Goal: Transaction & Acquisition: Purchase product/service

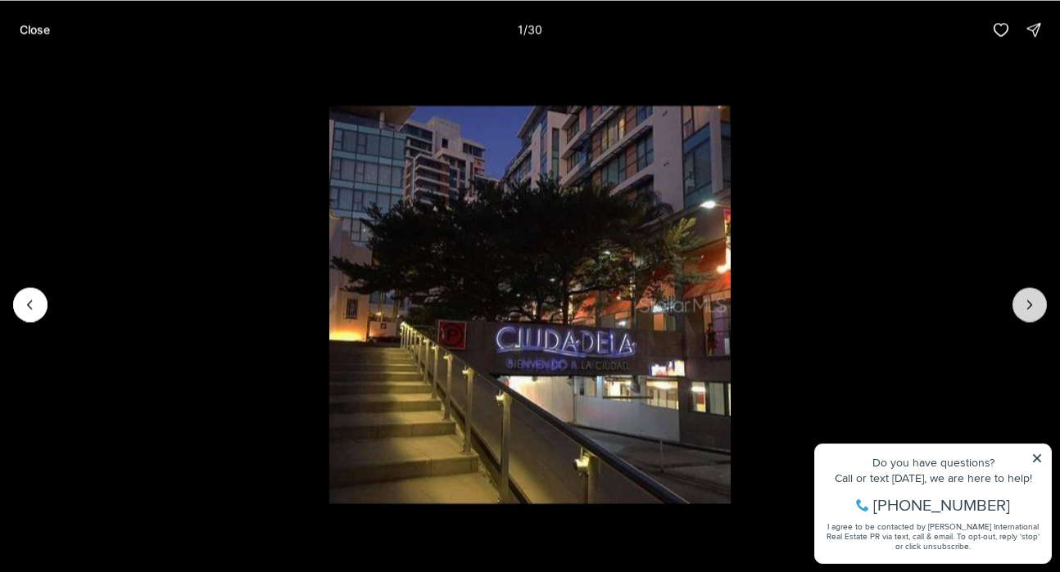
click at [1033, 305] on icon "Next slide" at bounding box center [1029, 304] width 16 height 16
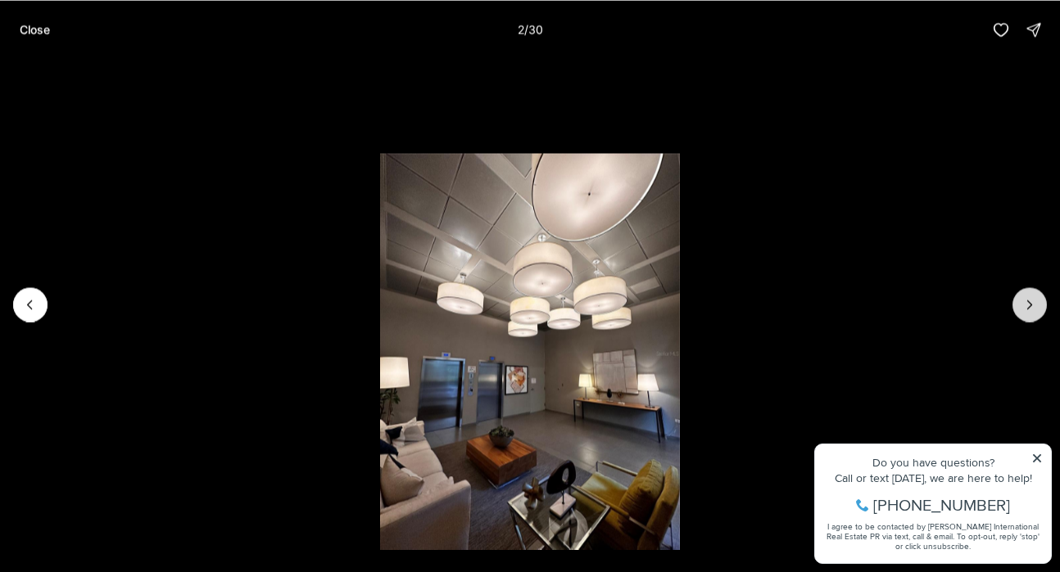
click at [1031, 303] on icon "Next slide" at bounding box center [1029, 304] width 16 height 16
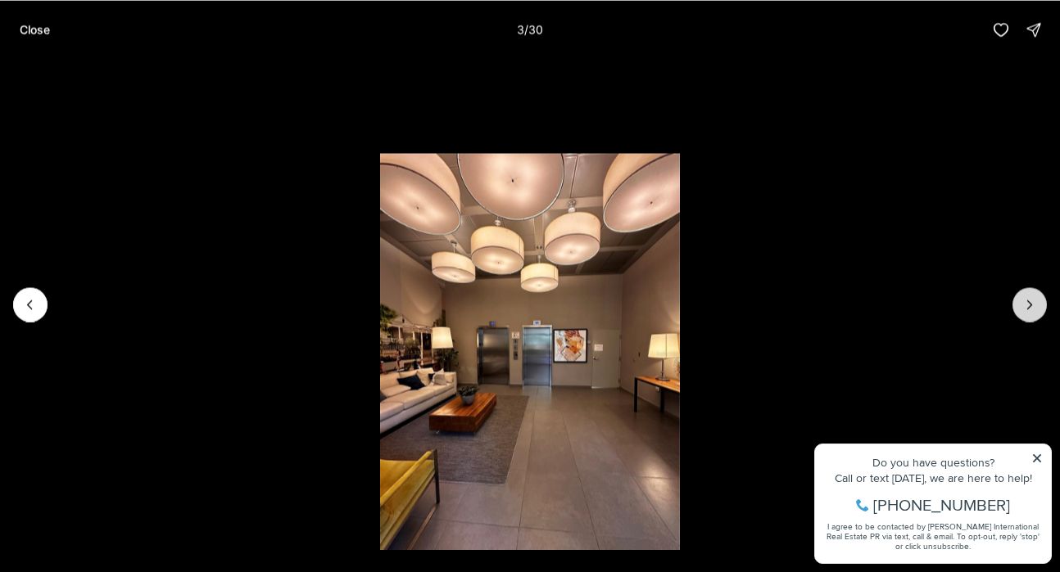
click at [1030, 303] on icon "Next slide" at bounding box center [1030, 305] width 4 height 8
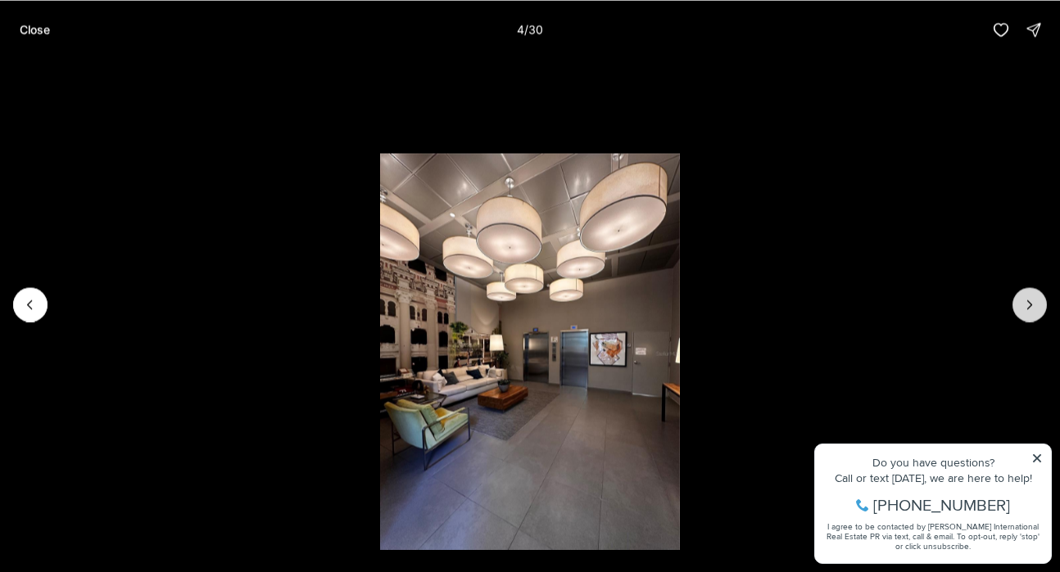
click at [1030, 303] on icon "Next slide" at bounding box center [1030, 305] width 4 height 8
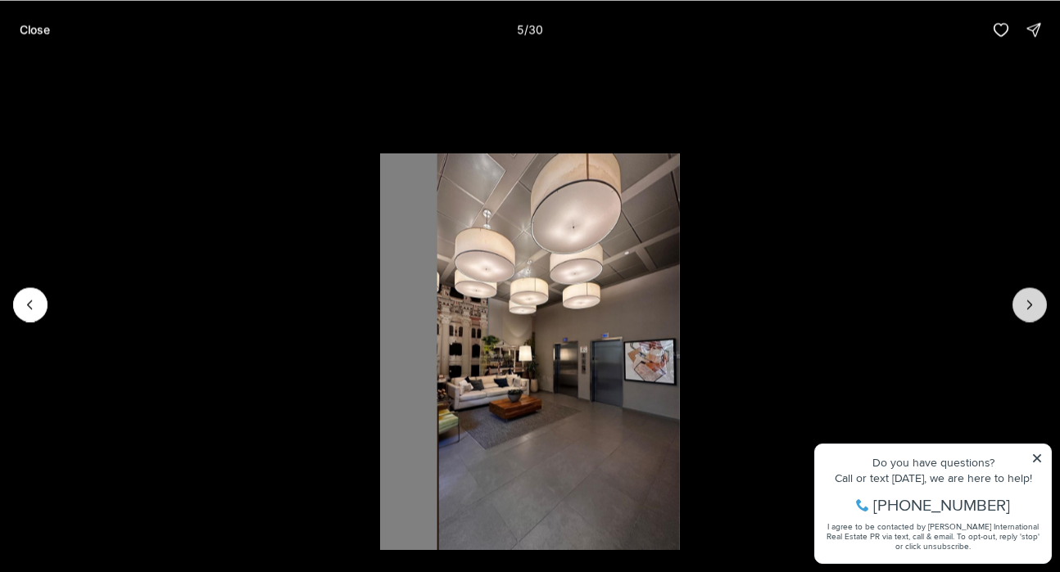
click at [1030, 303] on icon "Next slide" at bounding box center [1030, 305] width 4 height 8
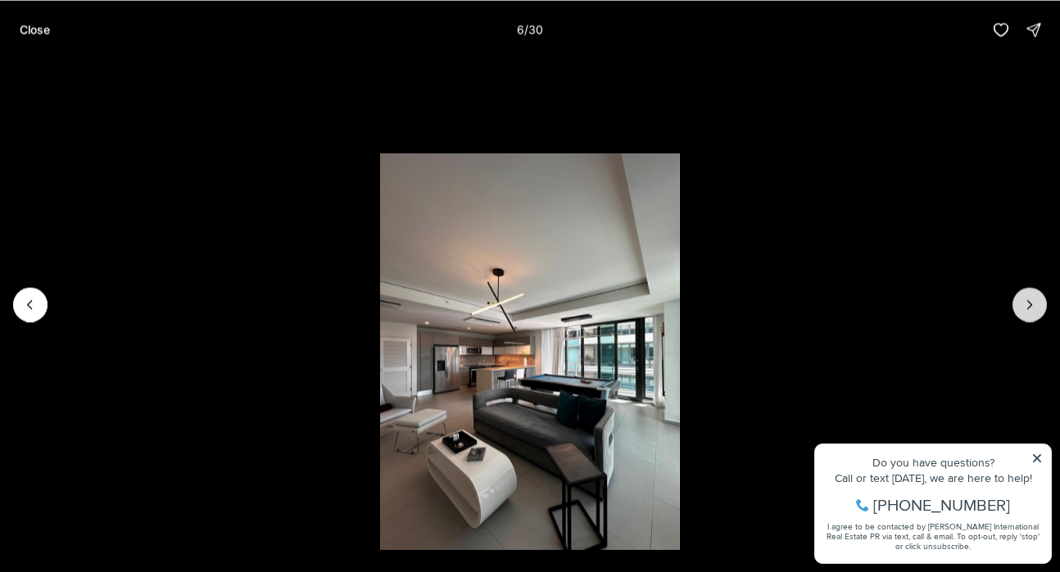
click at [1030, 303] on icon "Next slide" at bounding box center [1030, 305] width 4 height 8
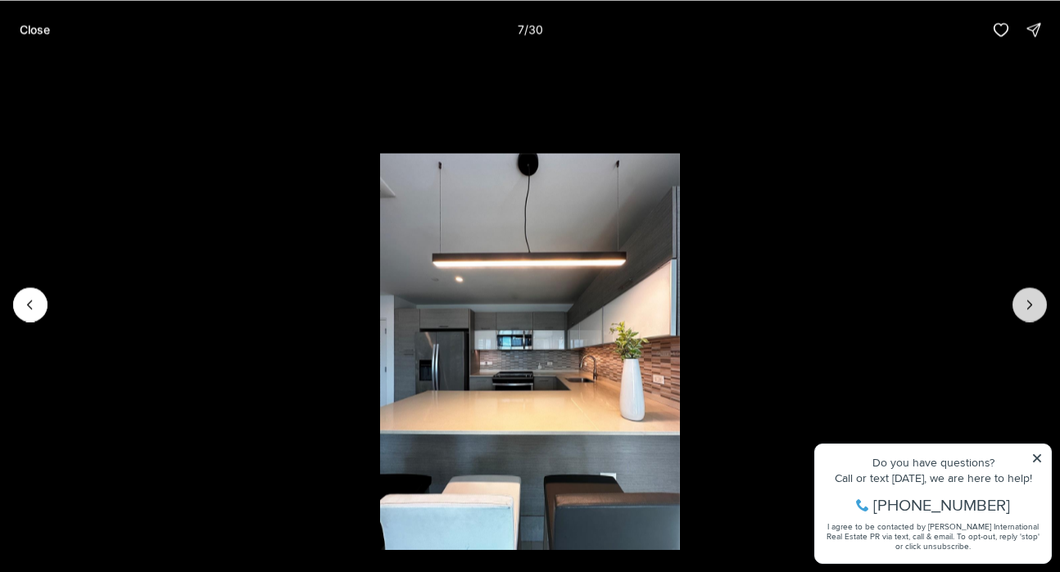
click at [1030, 303] on icon "Next slide" at bounding box center [1030, 305] width 4 height 8
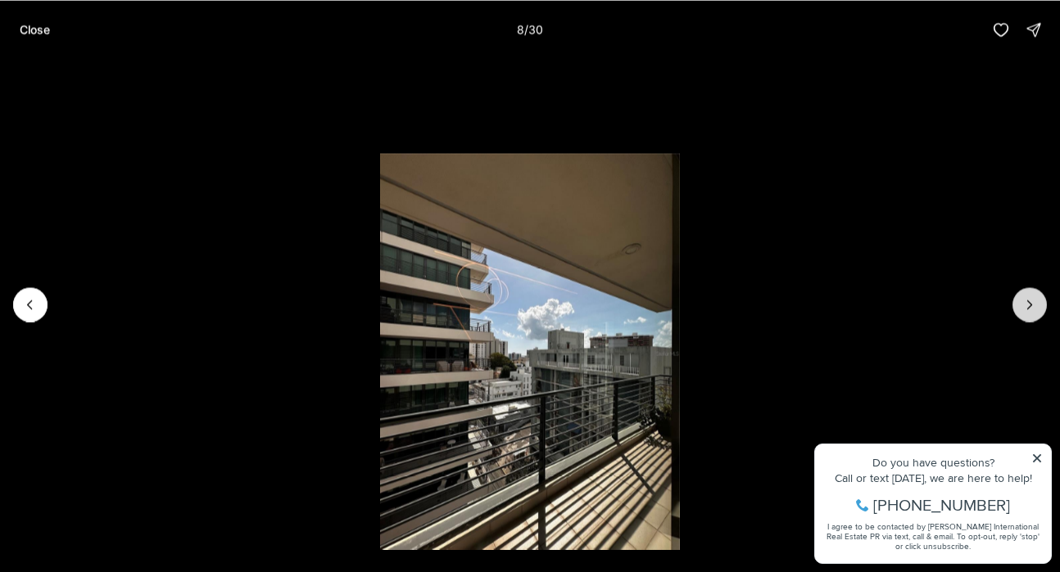
click at [1030, 303] on icon "Next slide" at bounding box center [1030, 305] width 4 height 8
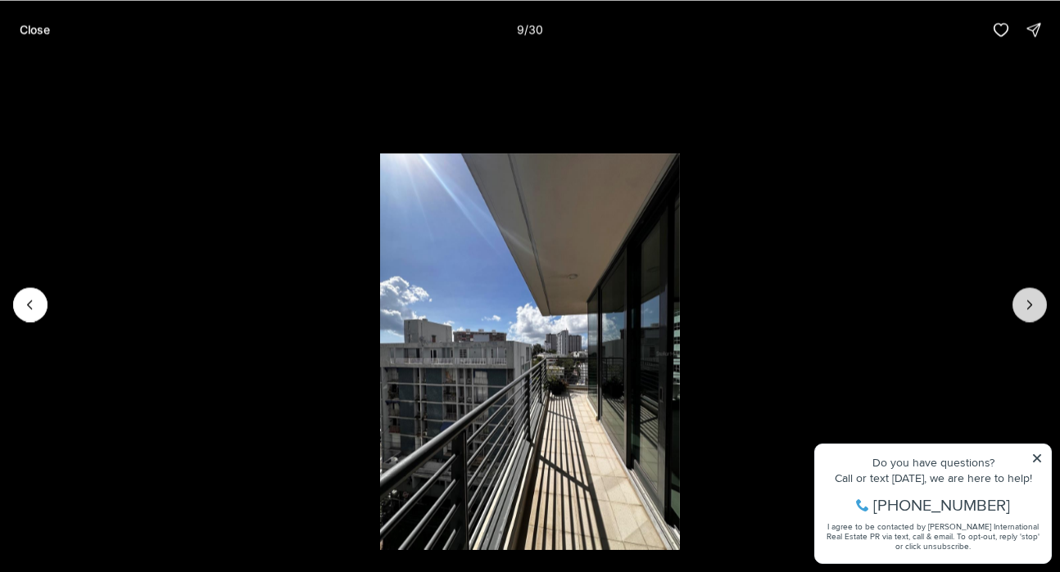
click at [1030, 303] on icon "Next slide" at bounding box center [1030, 305] width 4 height 8
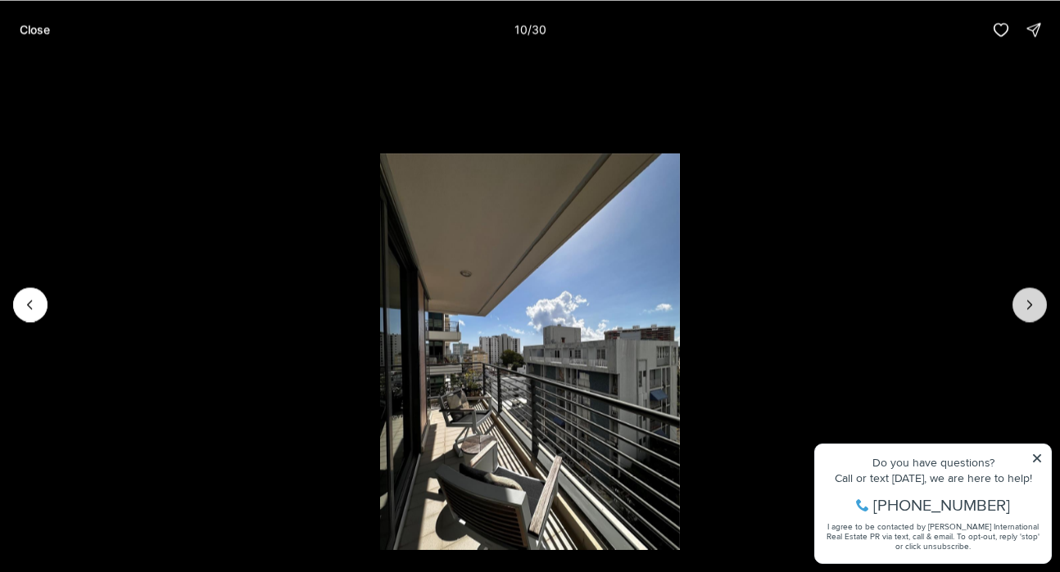
click at [1030, 303] on icon "Next slide" at bounding box center [1030, 305] width 4 height 8
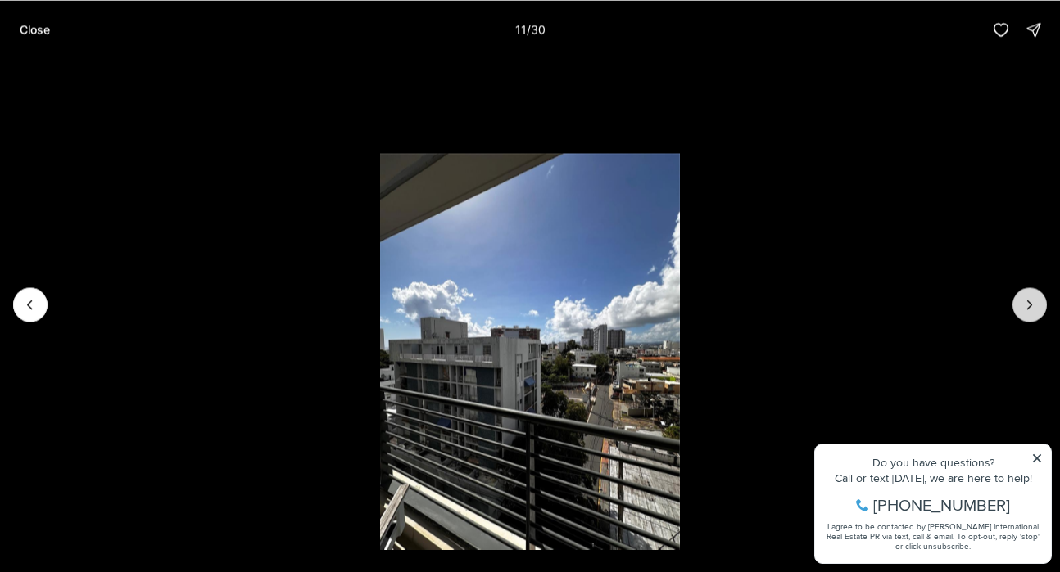
click at [1030, 303] on icon "Next slide" at bounding box center [1030, 305] width 4 height 8
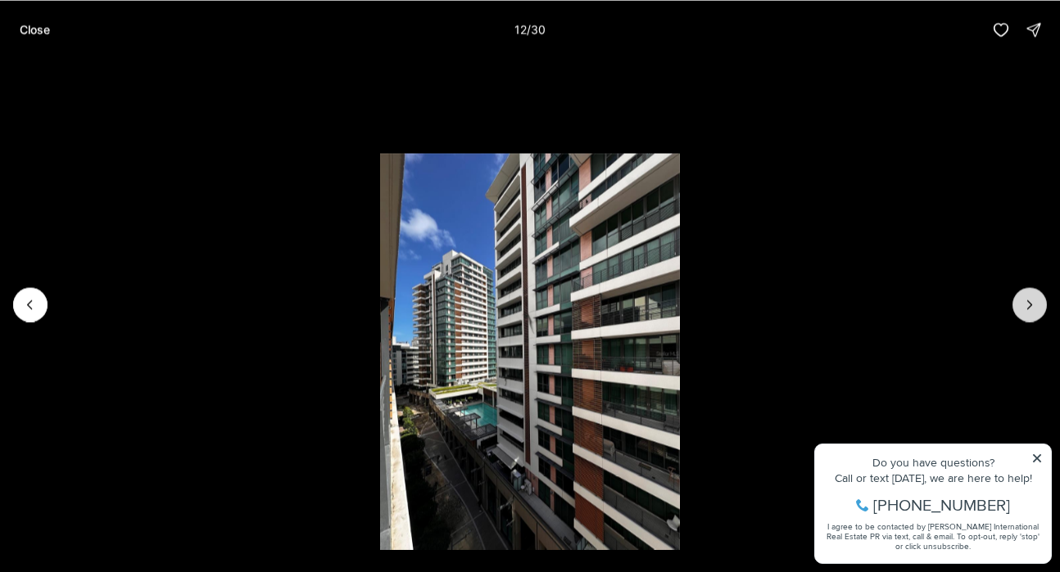
click at [1030, 303] on icon "Next slide" at bounding box center [1030, 305] width 4 height 8
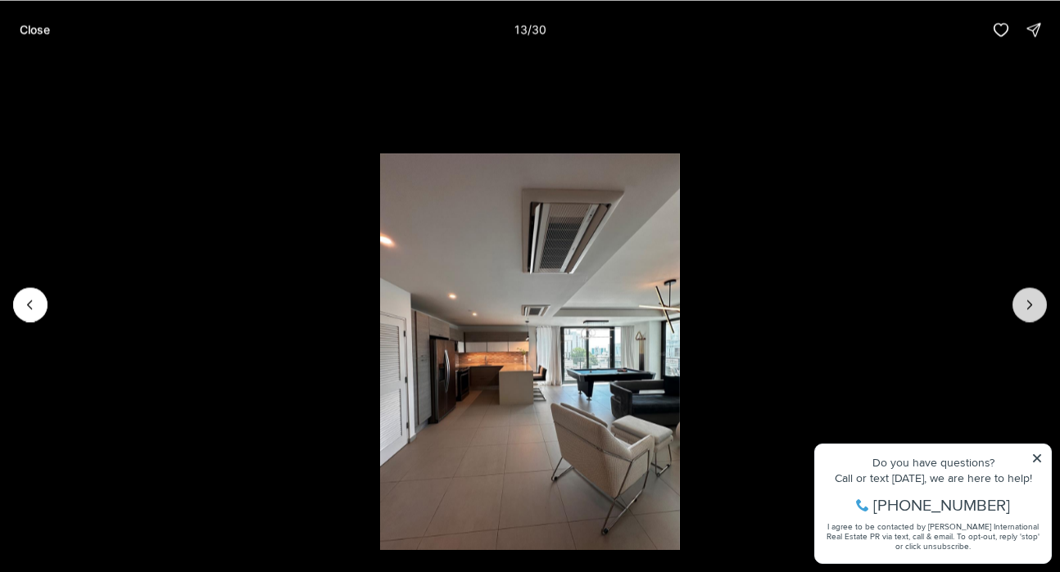
click at [1029, 302] on icon "Next slide" at bounding box center [1029, 304] width 16 height 16
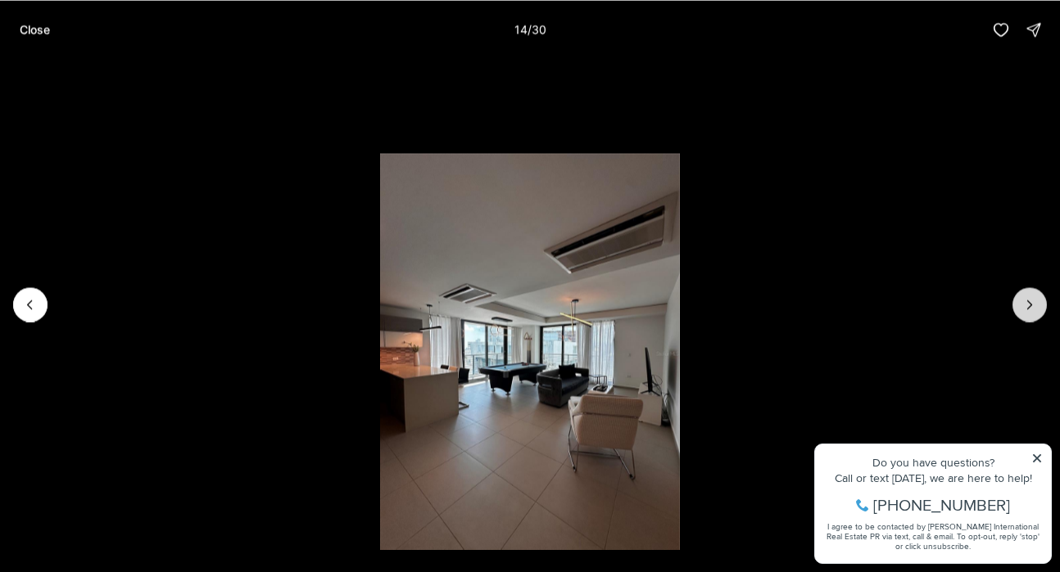
click at [1029, 302] on icon "Next slide" at bounding box center [1029, 304] width 16 height 16
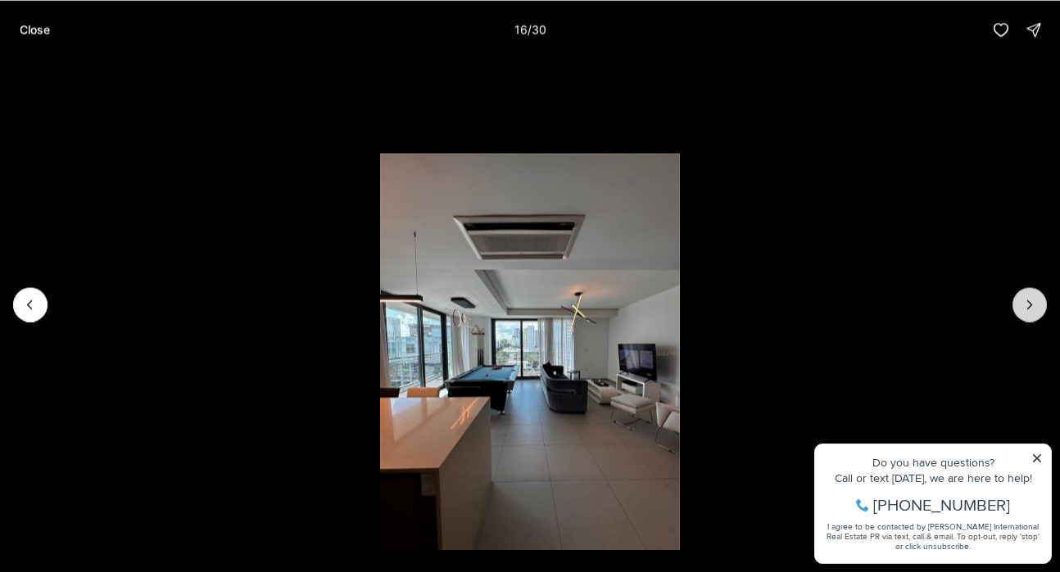
click at [1029, 302] on icon "Next slide" at bounding box center [1029, 304] width 16 height 16
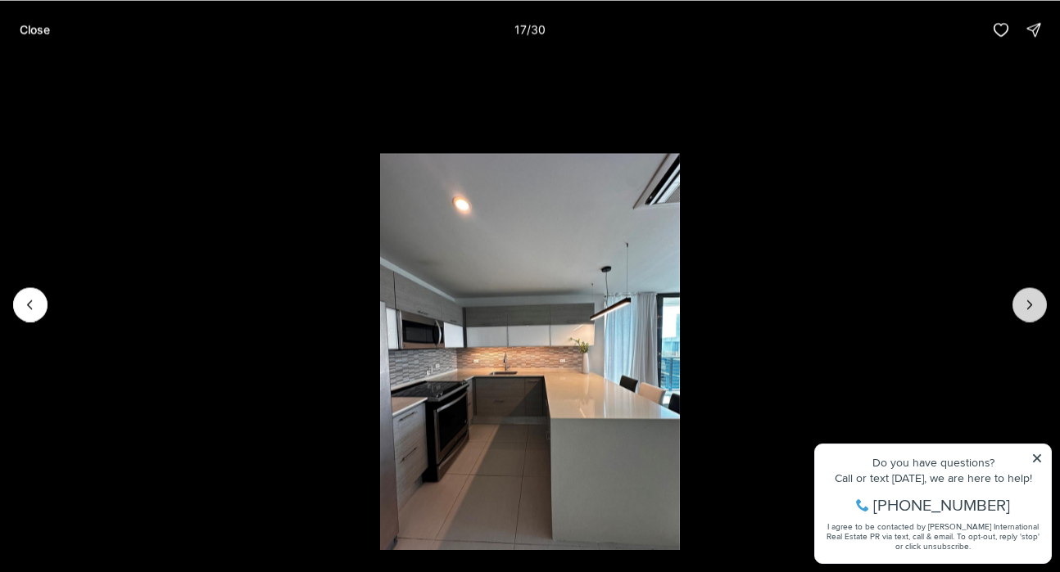
click at [1029, 302] on icon "Next slide" at bounding box center [1029, 304] width 16 height 16
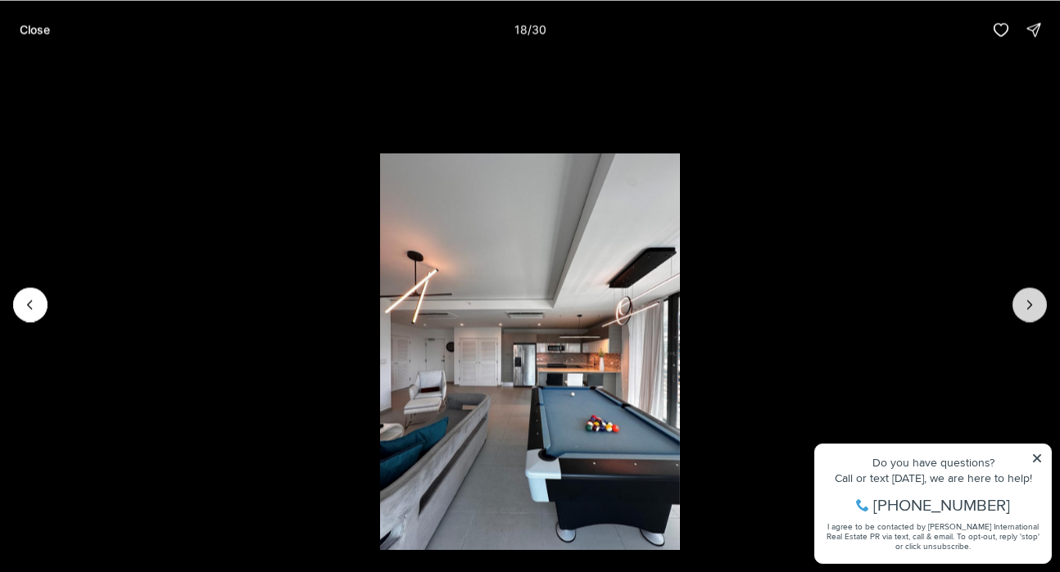
click at [1029, 302] on icon "Next slide" at bounding box center [1029, 304] width 16 height 16
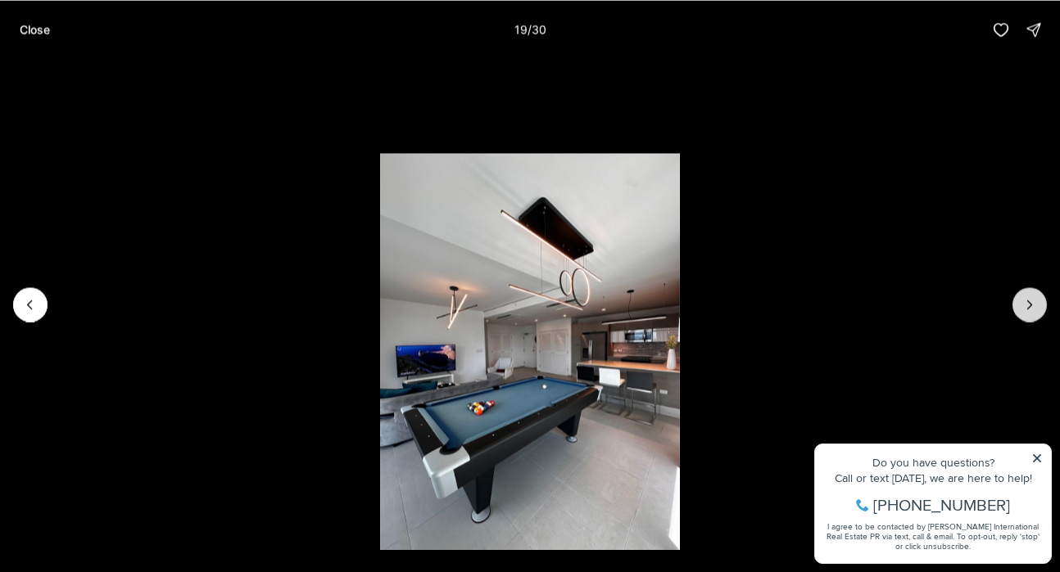
click at [1025, 301] on icon "Next slide" at bounding box center [1029, 304] width 16 height 16
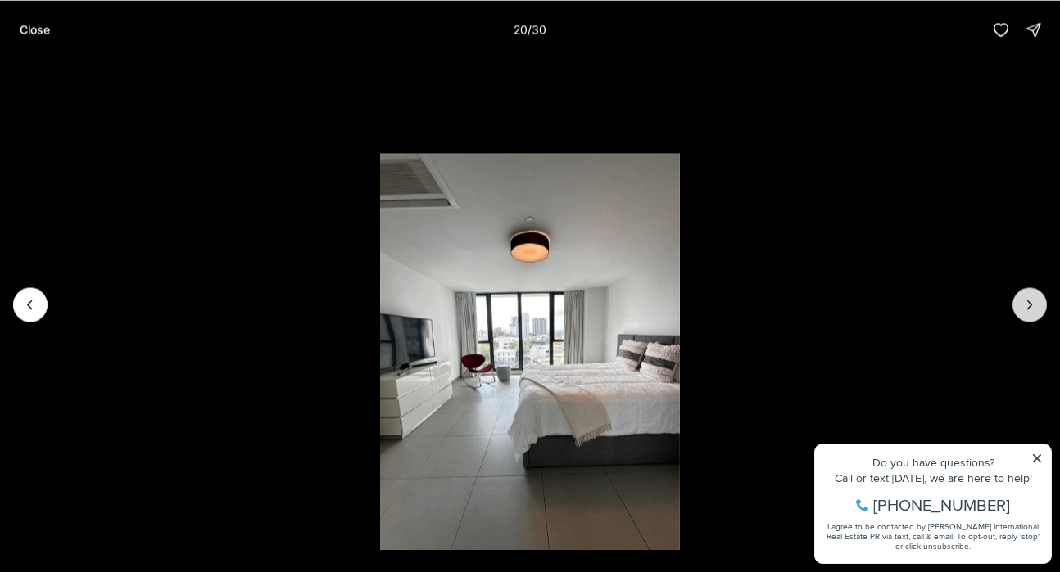
click at [1025, 301] on icon "Next slide" at bounding box center [1029, 304] width 16 height 16
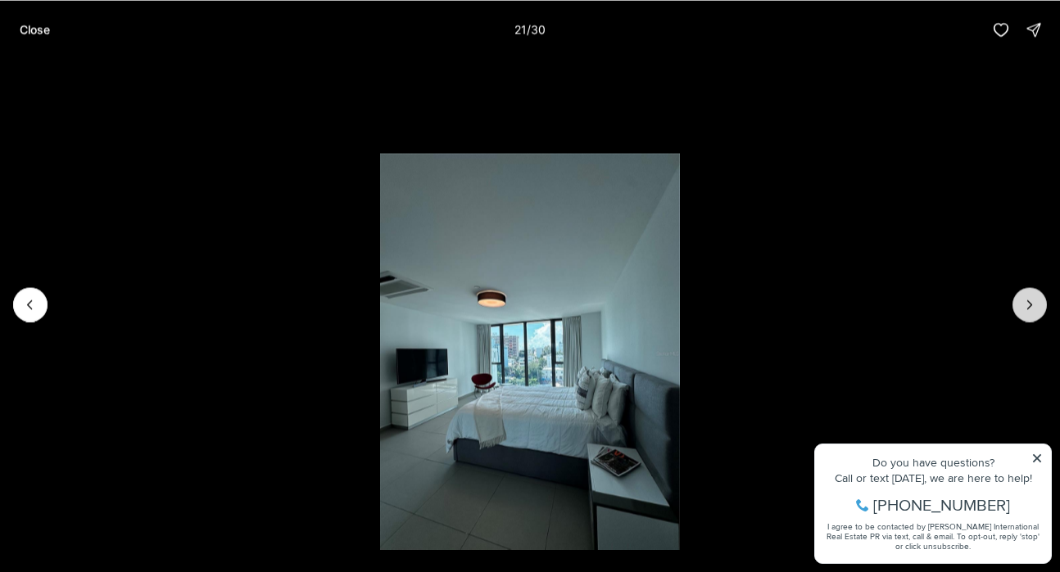
click at [1025, 301] on icon "Next slide" at bounding box center [1029, 304] width 16 height 16
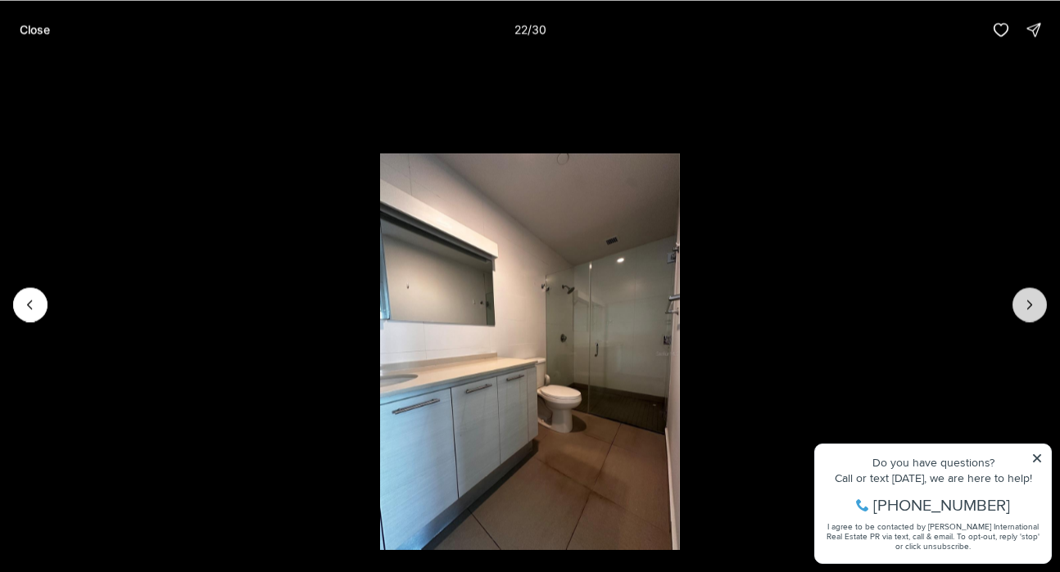
click at [1025, 301] on icon "Next slide" at bounding box center [1029, 304] width 16 height 16
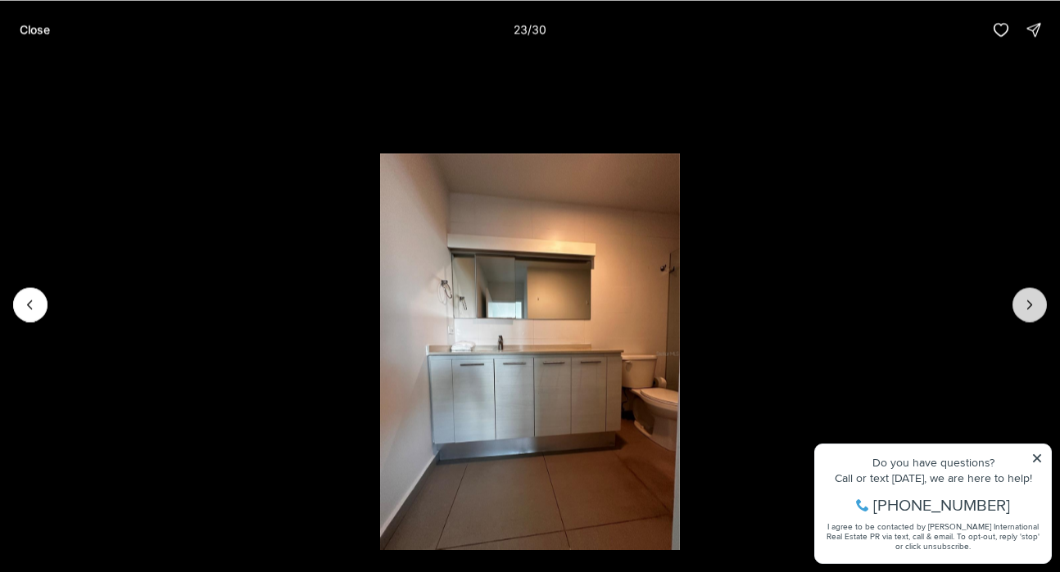
click at [1025, 301] on icon "Next slide" at bounding box center [1029, 304] width 16 height 16
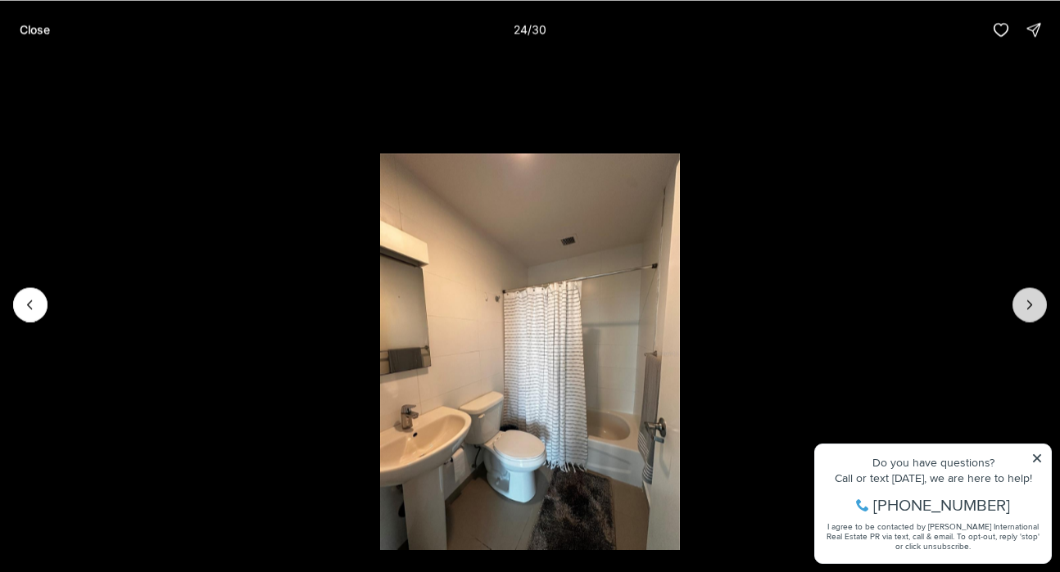
click at [1025, 301] on icon "Next slide" at bounding box center [1029, 304] width 16 height 16
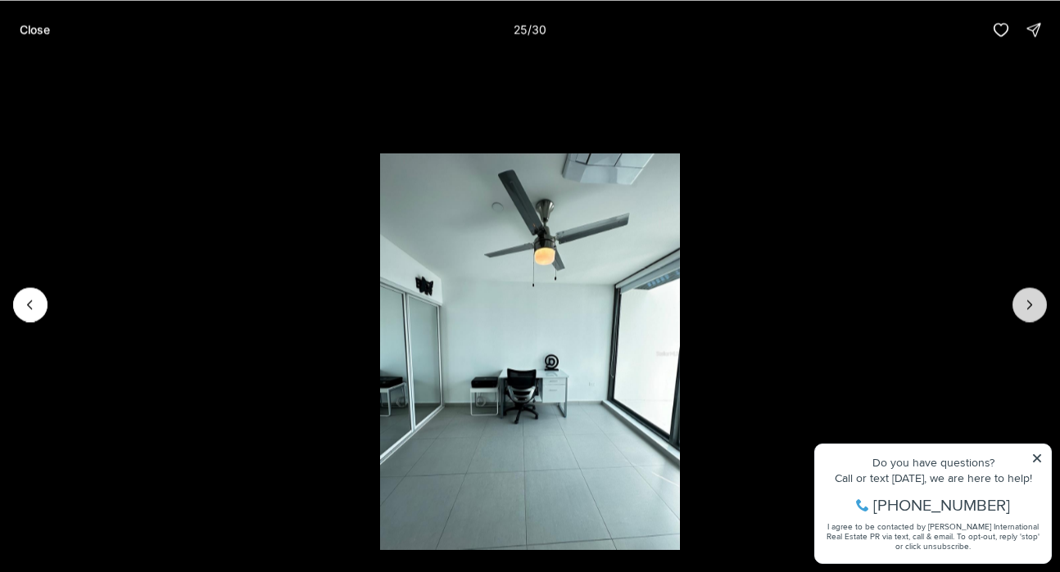
click at [1025, 301] on icon "Next slide" at bounding box center [1029, 304] width 16 height 16
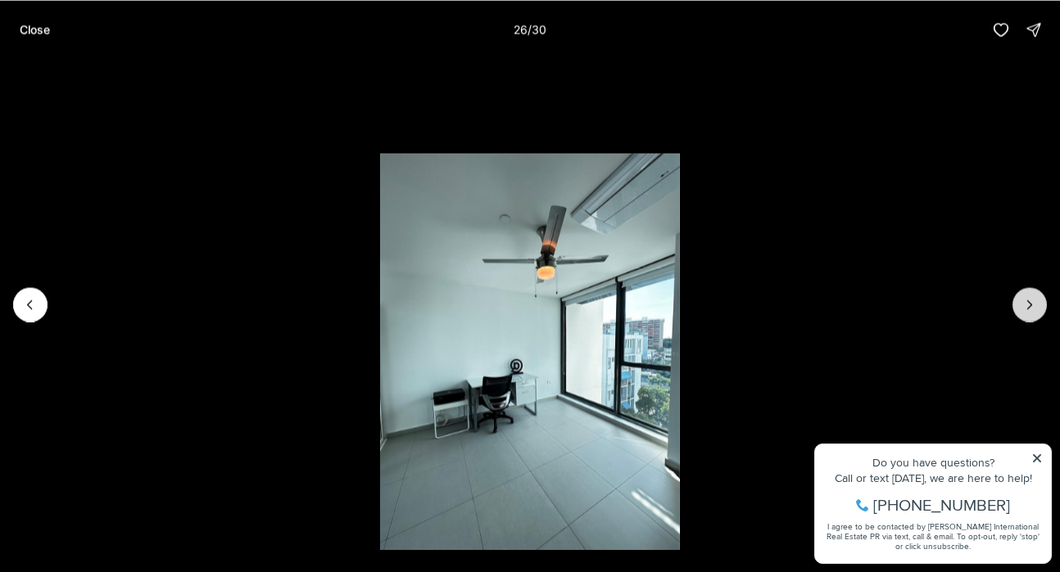
click at [1025, 301] on icon "Next slide" at bounding box center [1029, 304] width 16 height 16
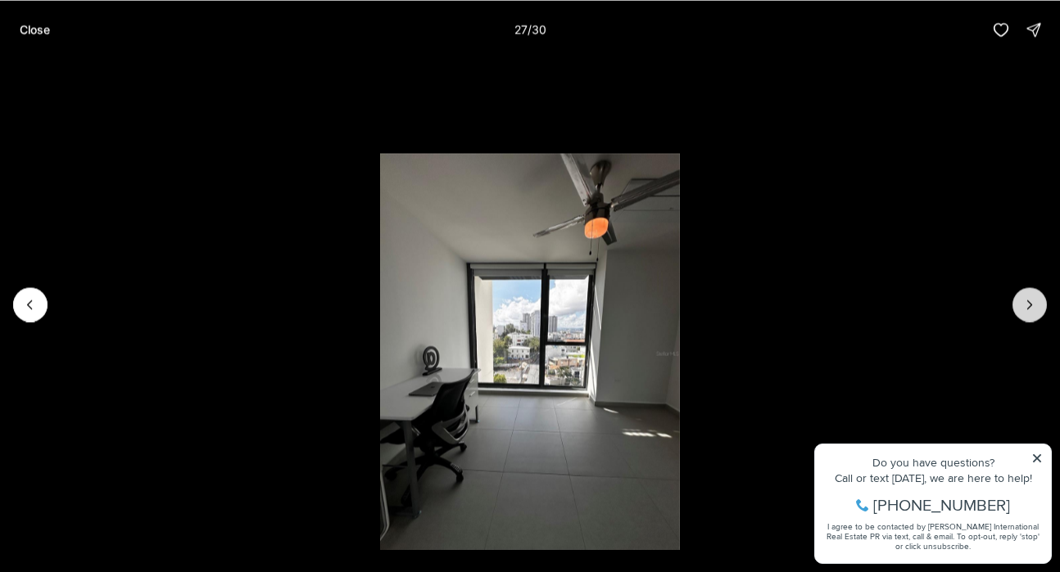
click at [1025, 301] on icon "Next slide" at bounding box center [1029, 304] width 16 height 16
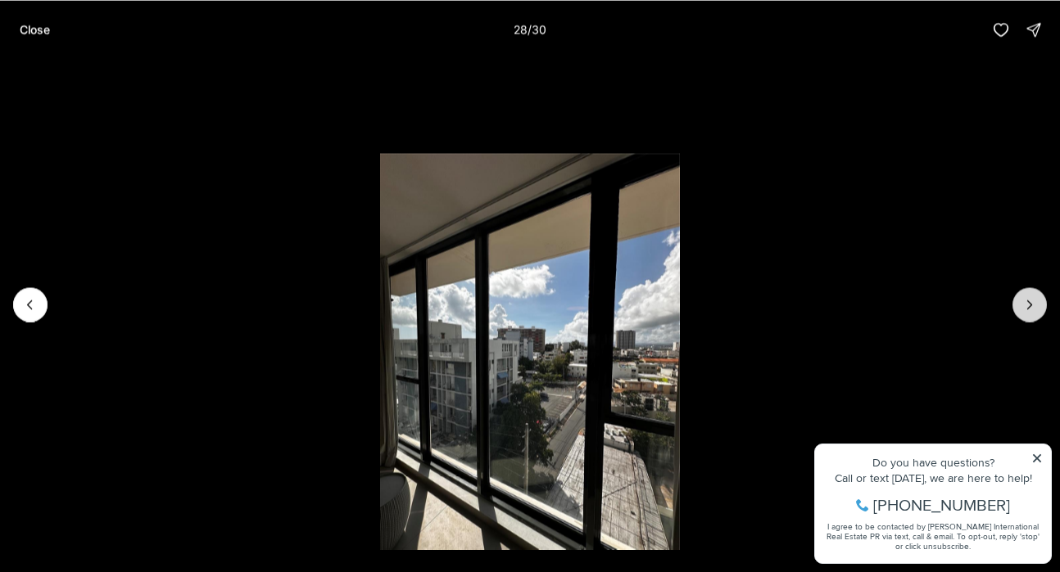
click at [1025, 301] on icon "Next slide" at bounding box center [1029, 304] width 16 height 16
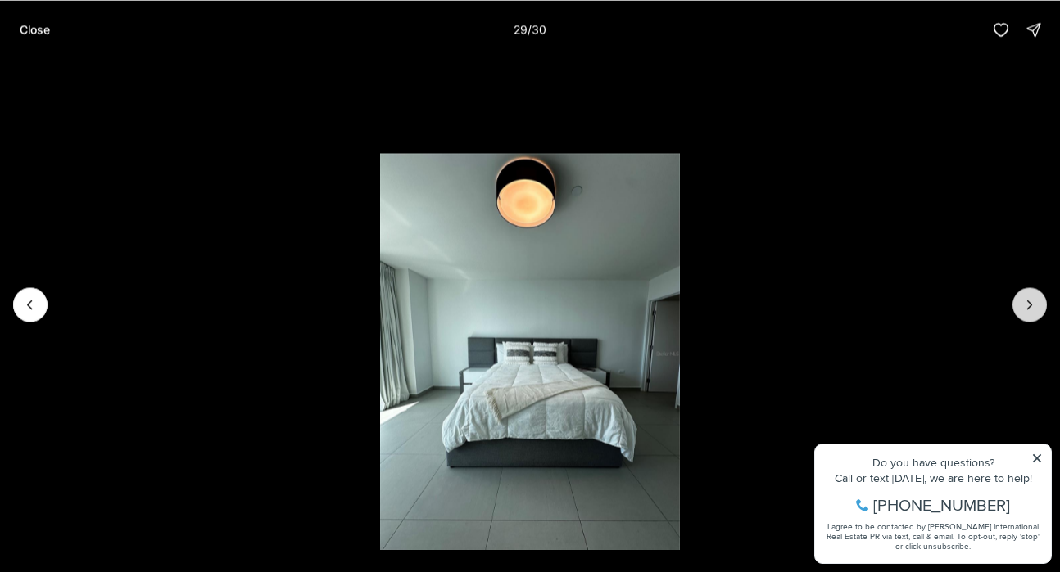
click at [1025, 301] on icon "Next slide" at bounding box center [1029, 304] width 16 height 16
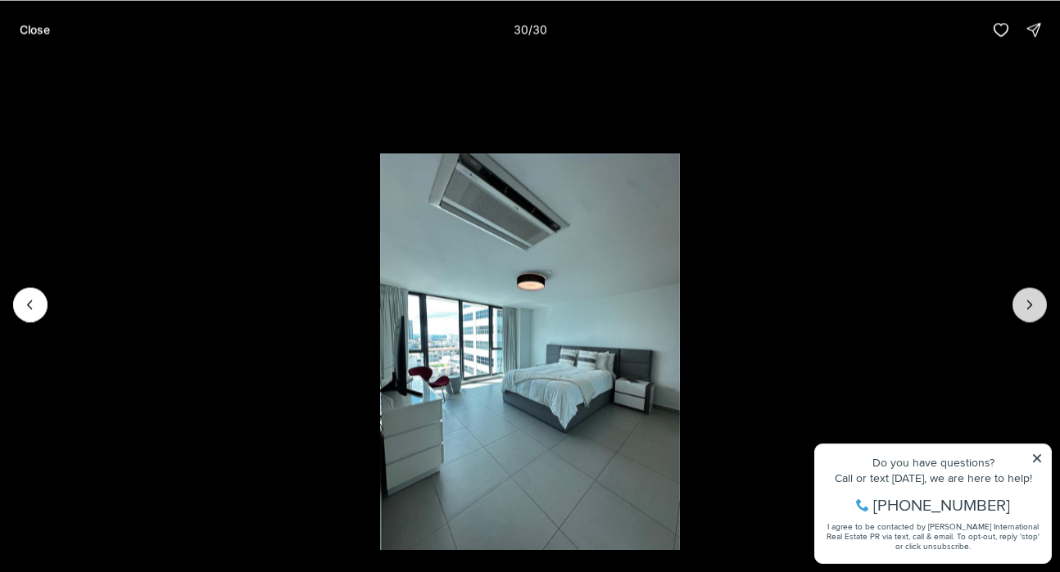
click at [1025, 301] on div at bounding box center [1029, 304] width 34 height 34
click at [28, 29] on p "Close" at bounding box center [35, 29] width 30 height 13
